Goal: Task Accomplishment & Management: Use online tool/utility

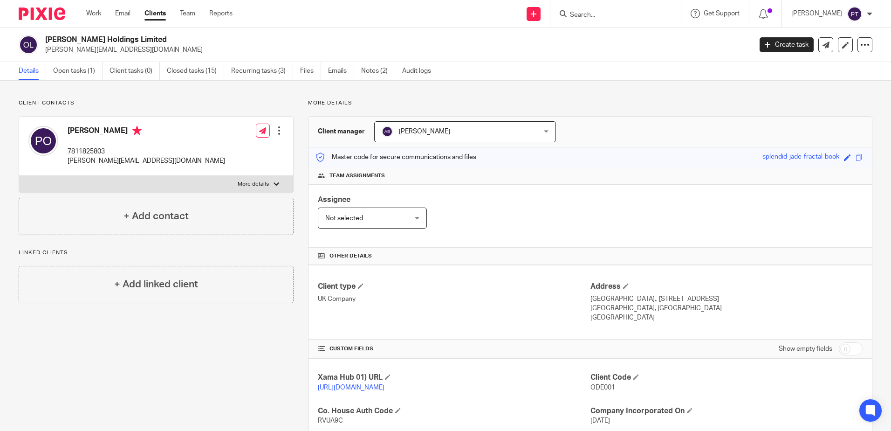
click at [573, 194] on div "Assignee Not selected Not selected Not selected [PERSON_NAME] [PERSON_NAME] [PE…" at bounding box center [591, 216] width 564 height 63
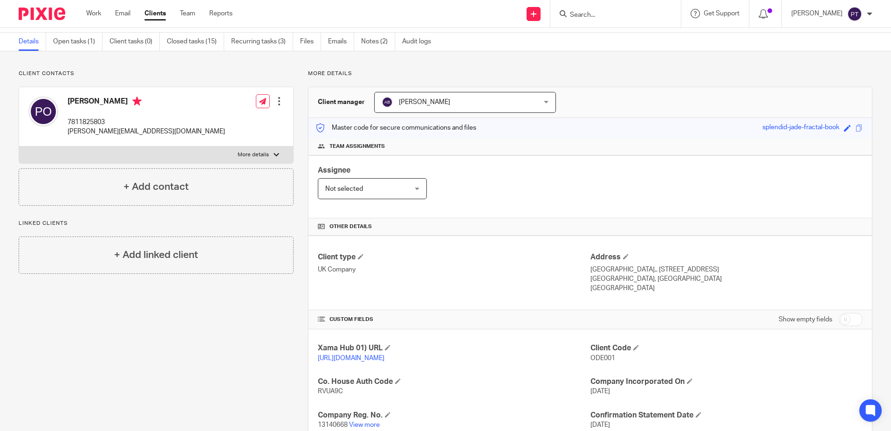
scroll to position [18, 0]
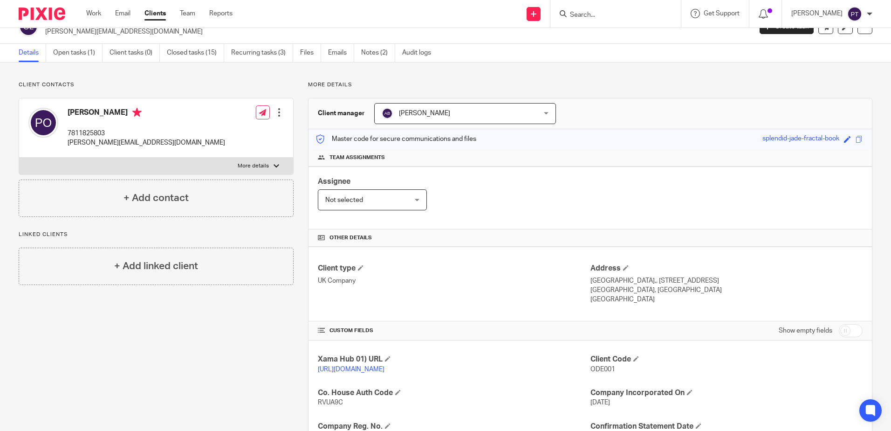
click at [604, 20] on form at bounding box center [618, 14] width 99 height 12
click at [594, 9] on form at bounding box center [618, 14] width 99 height 12
click at [588, 15] on input "Search" at bounding box center [611, 15] width 84 height 8
type input "hstl"
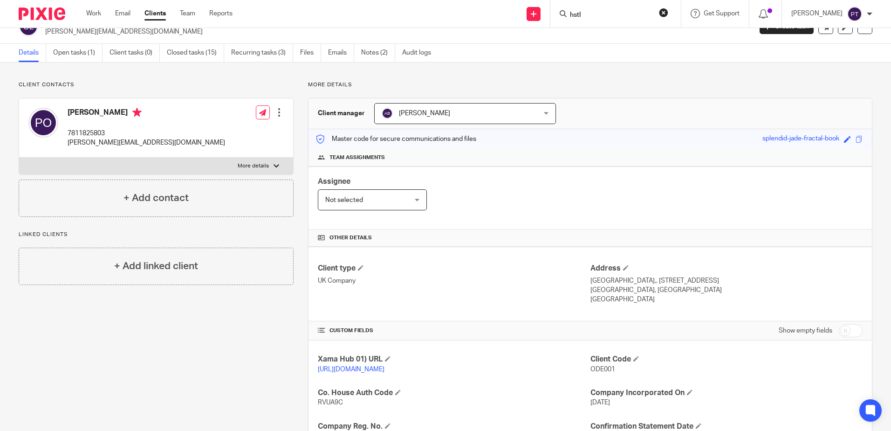
click button "submit" at bounding box center [0, 0] width 0 height 0
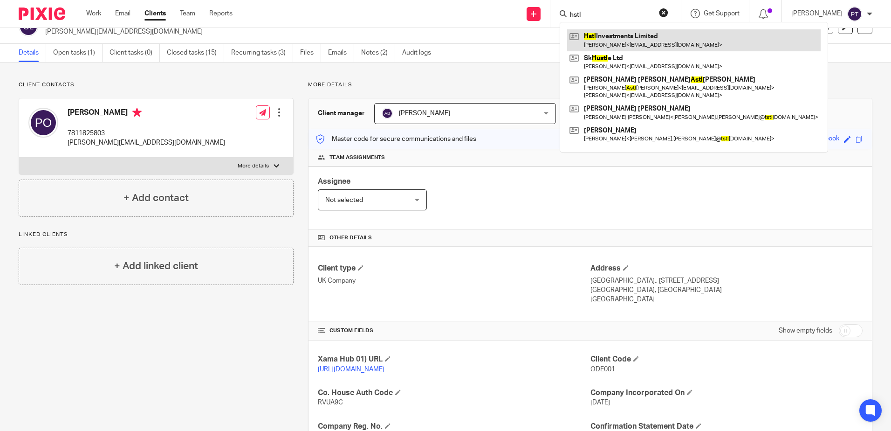
click at [649, 34] on link at bounding box center [694, 39] width 254 height 21
click at [600, 37] on link at bounding box center [694, 39] width 254 height 21
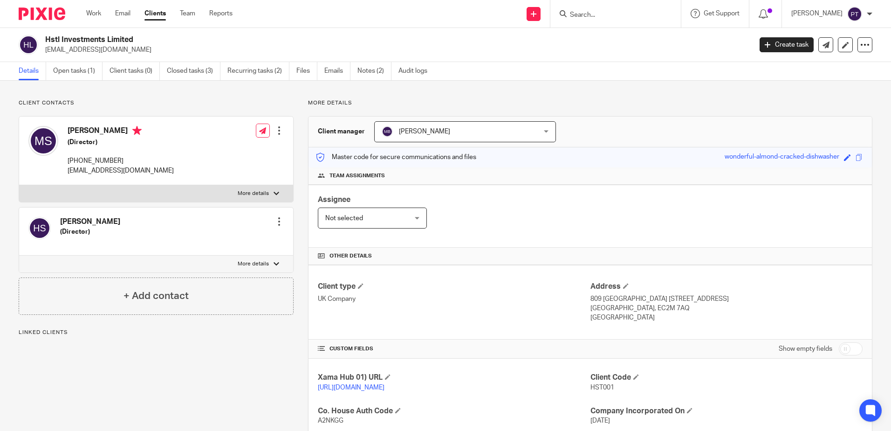
scroll to position [128, 0]
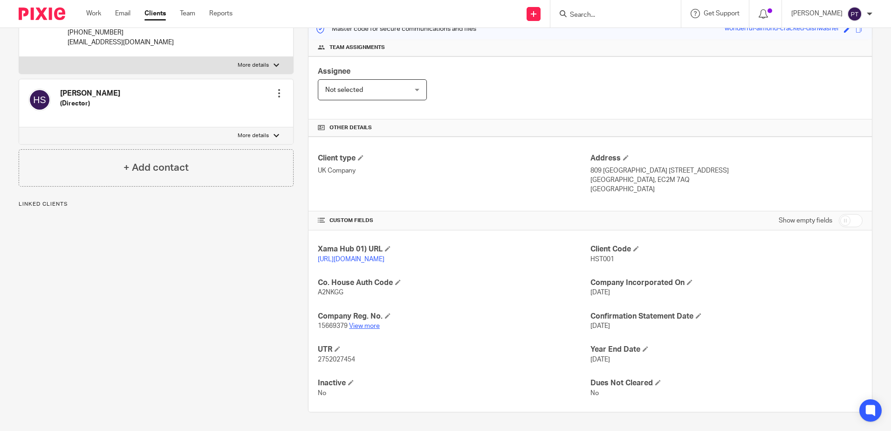
click at [363, 327] on link "View more" at bounding box center [364, 326] width 31 height 7
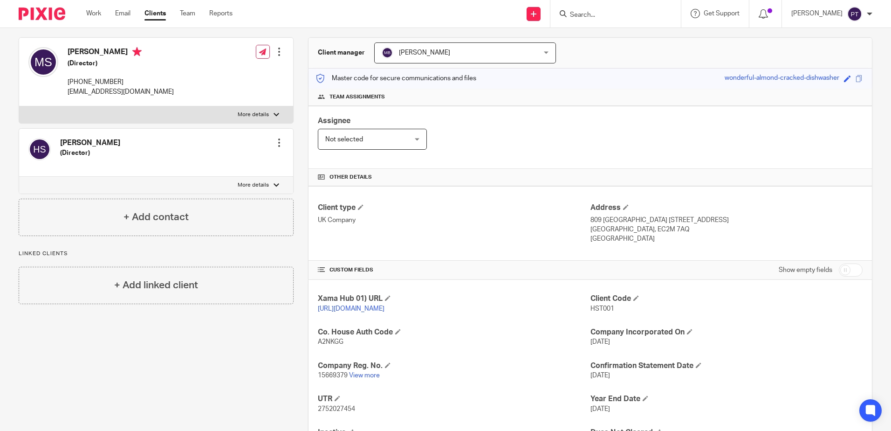
scroll to position [0, 0]
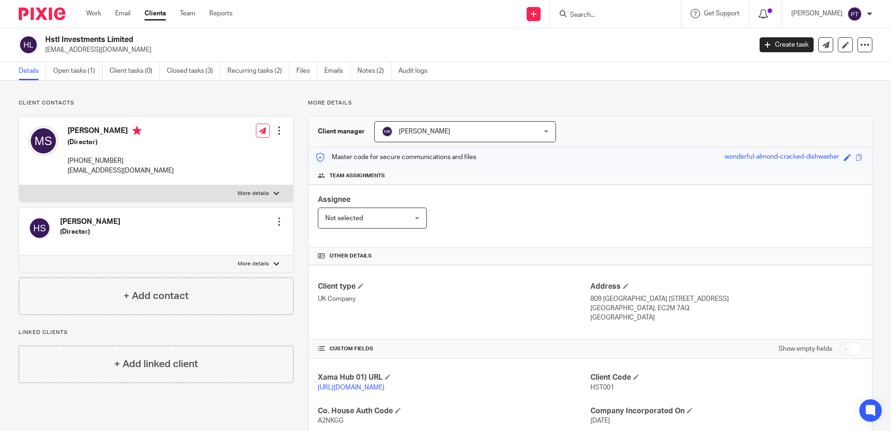
click at [764, 14] on icon at bounding box center [763, 13] width 9 height 9
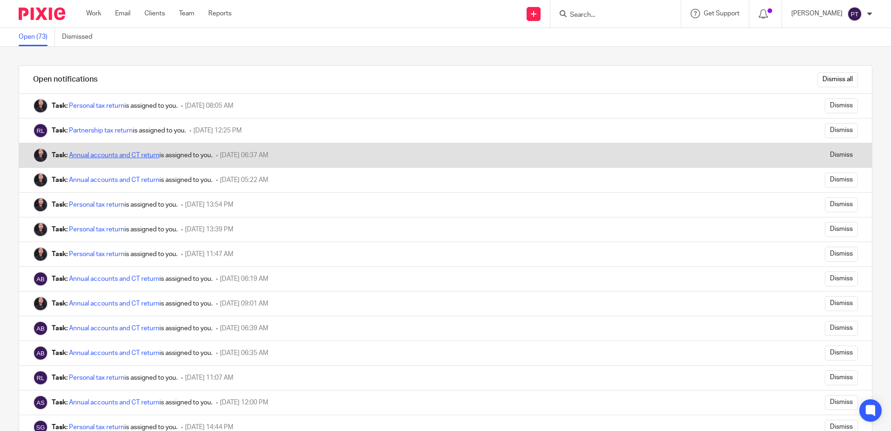
click at [104, 154] on link "Annual accounts and CT return" at bounding box center [114, 155] width 90 height 7
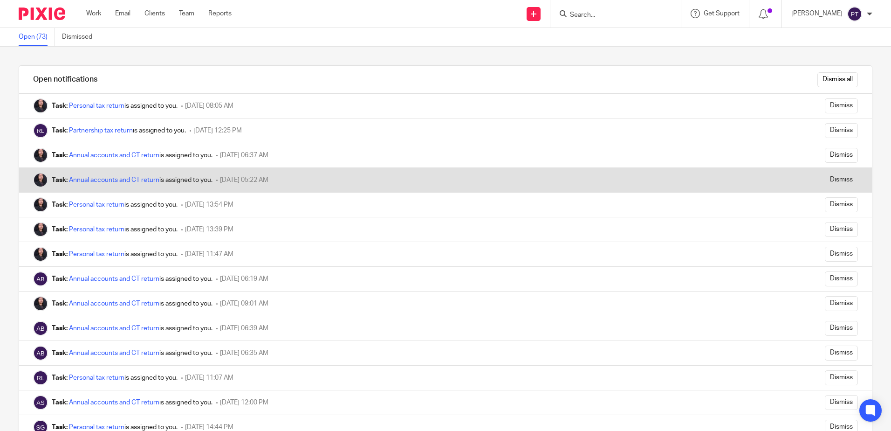
click at [159, 174] on div "Task: Annual accounts and CT return is assigned to you. 08 October 2025 05:22 AM" at bounding box center [370, 180] width 703 height 24
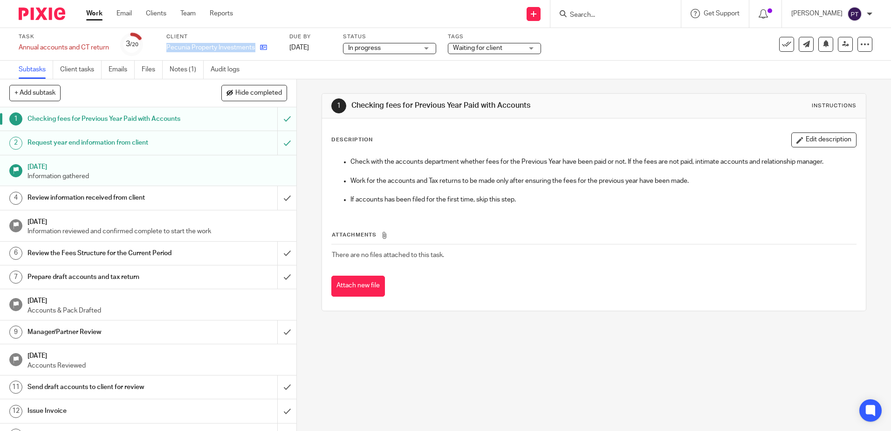
drag, startPoint x: 165, startPoint y: 48, endPoint x: 256, endPoint y: 49, distance: 90.4
click at [256, 49] on div "Task Annual accounts and CT return Save Annual accounts and CT return 3 /20 Cli…" at bounding box center [375, 44] width 712 height 22
copy div "Pecunia Property Investments Ltd"
drag, startPoint x: 868, startPoint y: 256, endPoint x: 887, endPoint y: 260, distance: 19.9
click at [873, 256] on div "1 Checking fees for Previous Year Paid with Accounts Instructions Description E…" at bounding box center [594, 255] width 594 height 352
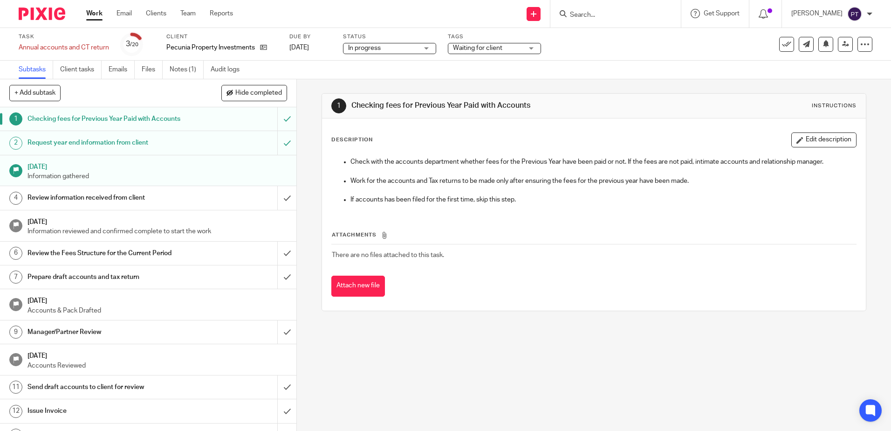
click at [491, 210] on div "Check with the accounts department whether fees for the Previous Year have been…" at bounding box center [593, 181] width 533 height 59
